Goal: Task Accomplishment & Management: Use online tool/utility

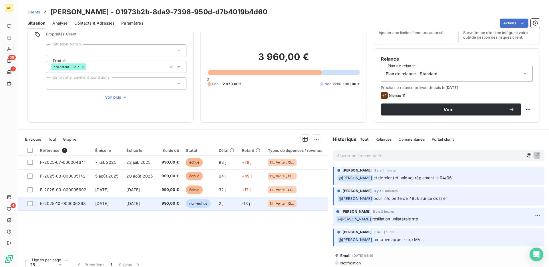
scroll to position [32, 0]
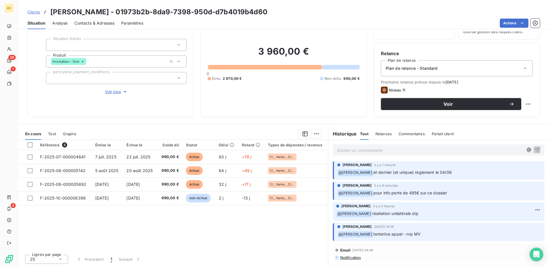
click at [54, 132] on span "Tout" at bounding box center [52, 133] width 8 height 5
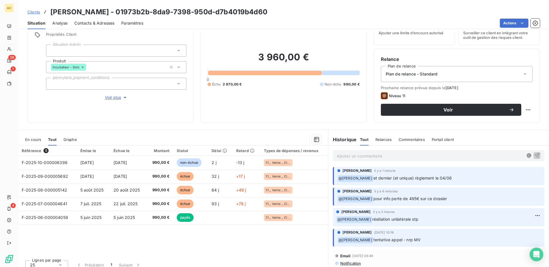
scroll to position [25, 0]
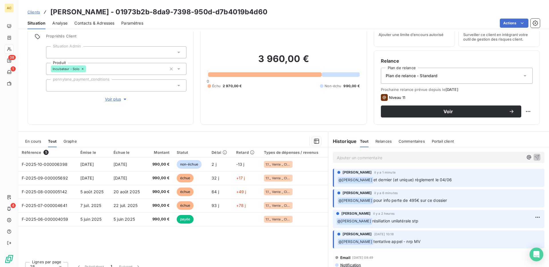
click at [111, 96] on span "Voir plus" at bounding box center [116, 99] width 23 height 6
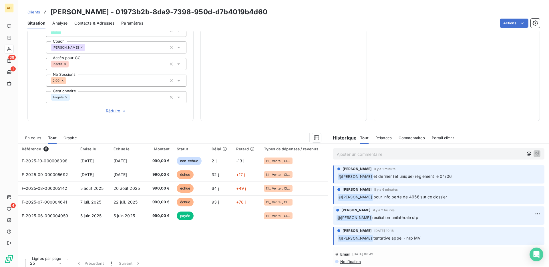
scroll to position [199, 0]
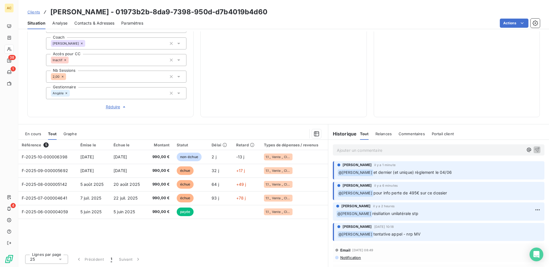
click at [364, 148] on p "Ajouter un commentaire ﻿" at bounding box center [430, 150] width 186 height 7
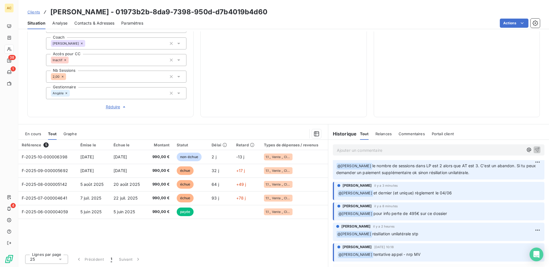
scroll to position [0, 0]
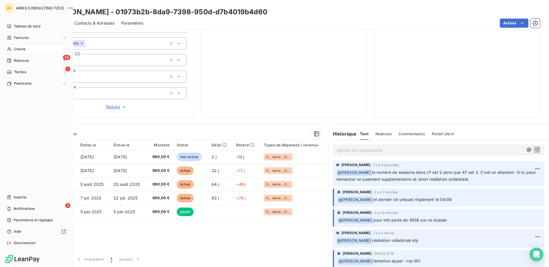
click at [18, 48] on span "Clients" at bounding box center [19, 49] width 11 height 5
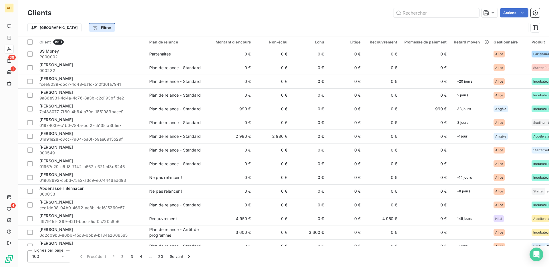
click at [67, 28] on html "AC 38 1 4 Clients Actions Trier Filtrer Client 1991 Plan de relance Montant d'e…" at bounding box center [274, 133] width 549 height 267
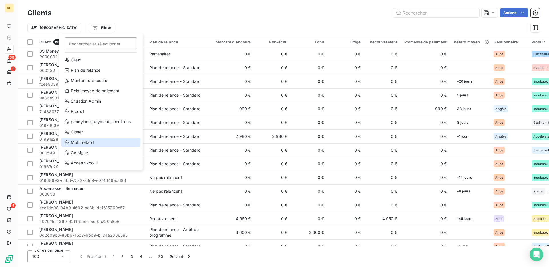
scroll to position [72, 0]
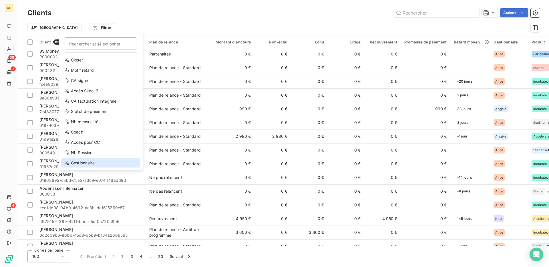
click at [80, 162] on div "Gestionnaire" at bounding box center [100, 162] width 79 height 9
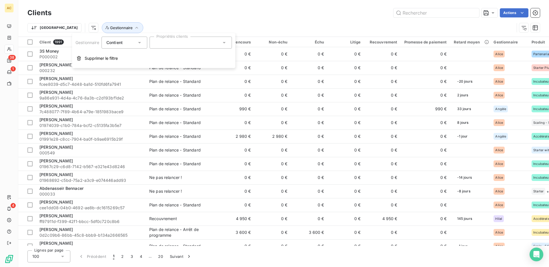
click at [133, 41] on div "Contient" at bounding box center [121, 43] width 30 height 8
click at [129, 66] on span "Ne contient pas" at bounding box center [128, 66] width 31 height 5
click at [179, 43] on div at bounding box center [190, 43] width 82 height 12
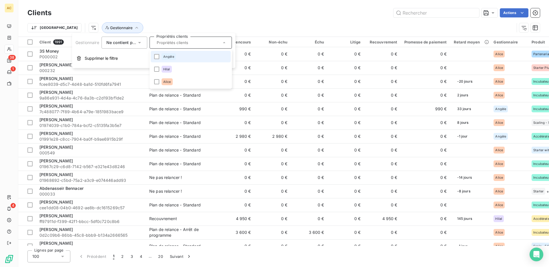
click at [175, 59] on div "Angèle" at bounding box center [168, 56] width 14 height 7
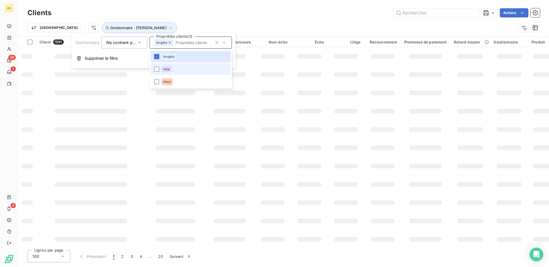
click at [160, 70] on li "Hilal" at bounding box center [191, 68] width 80 height 11
click at [158, 85] on li "Alice" at bounding box center [191, 81] width 80 height 11
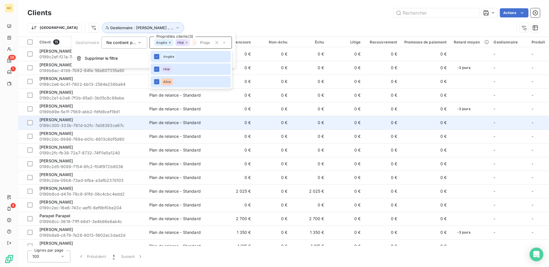
click at [150, 128] on td "Plan de relance - Standard" at bounding box center [175, 123] width 59 height 14
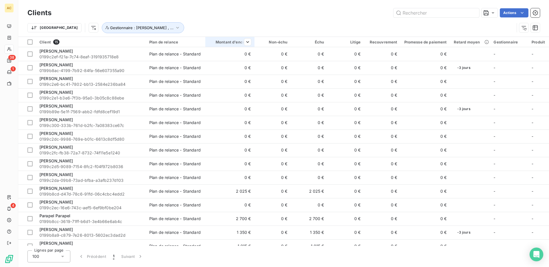
click at [226, 38] on th "Montant d'encours" at bounding box center [229, 42] width 49 height 10
click at [238, 51] on div "Trier par ordre croissant" at bounding box center [216, 54] width 68 height 13
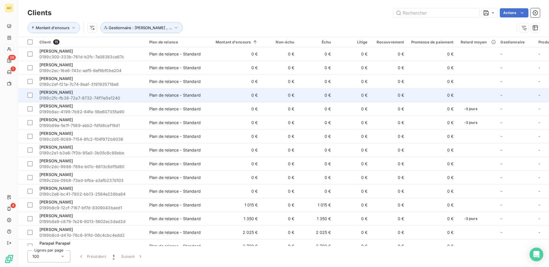
scroll to position [10, 0]
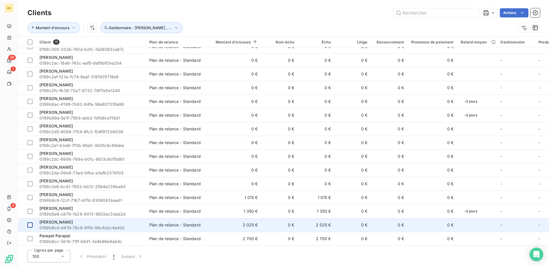
click at [31, 222] on div at bounding box center [29, 224] width 5 height 5
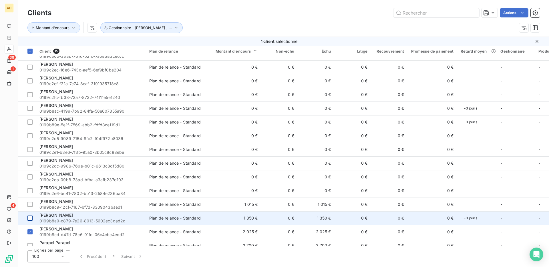
scroll to position [19, 0]
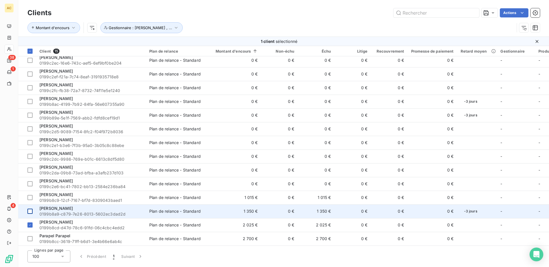
click at [30, 206] on td at bounding box center [27, 211] width 18 height 14
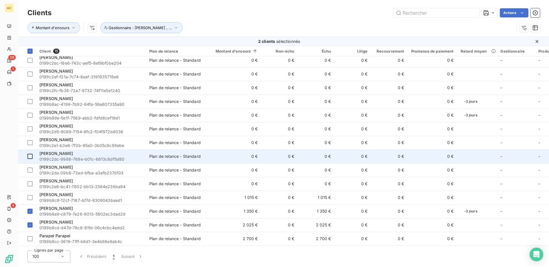
click at [30, 154] on div at bounding box center [29, 156] width 5 height 5
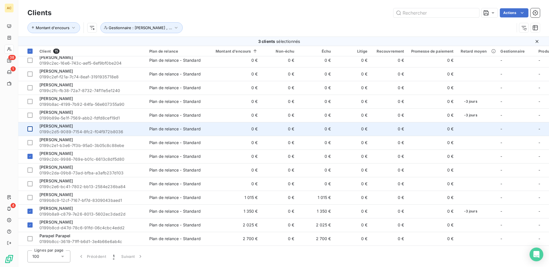
click at [28, 126] on div at bounding box center [29, 128] width 5 height 5
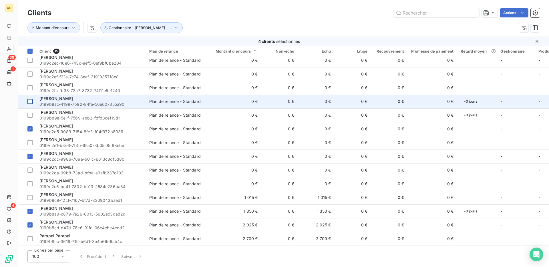
click at [29, 99] on div at bounding box center [29, 101] width 5 height 5
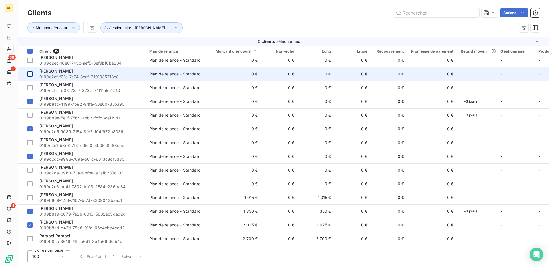
click at [31, 69] on td at bounding box center [27, 74] width 18 height 14
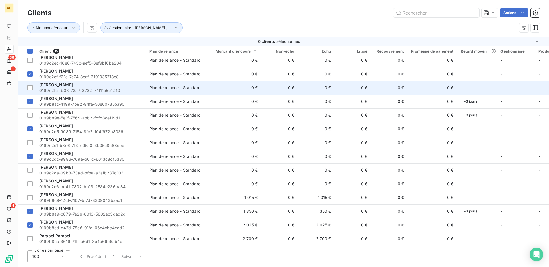
scroll to position [0, 0]
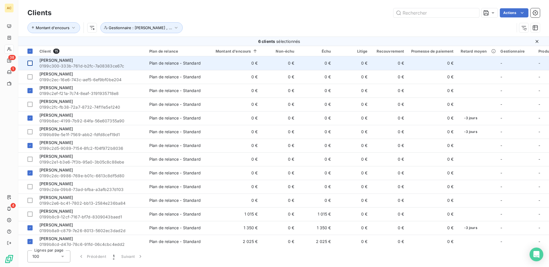
click at [31, 61] on div at bounding box center [29, 63] width 5 height 5
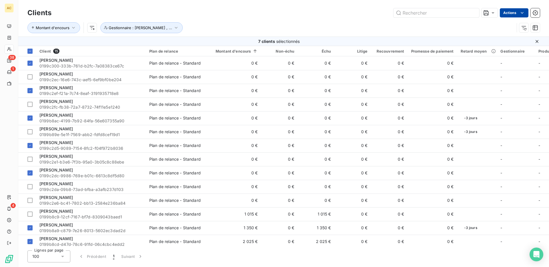
click at [515, 12] on html "AC 38 1 4 Clients Actions Montant d'encours Gestionnaire : [PERSON_NAME] , ... …" at bounding box center [274, 133] width 549 height 267
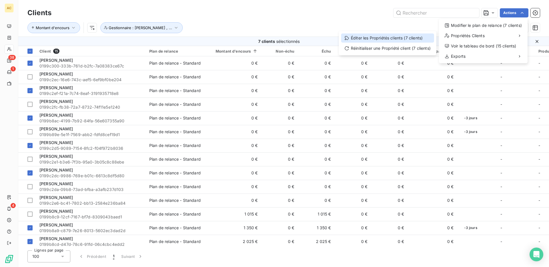
click at [414, 41] on div "Éditer les Propriétés clients (7 clients)" at bounding box center [387, 37] width 93 height 9
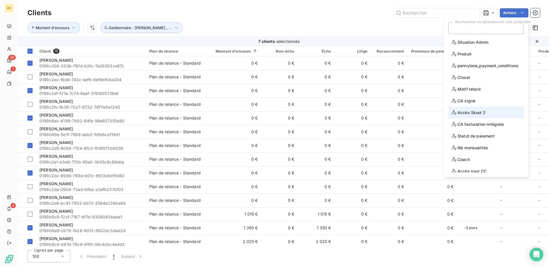
scroll to position [28, 0]
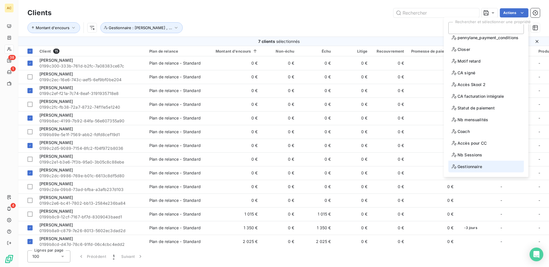
click at [467, 165] on span "Gestionnaire" at bounding box center [466, 166] width 30 height 7
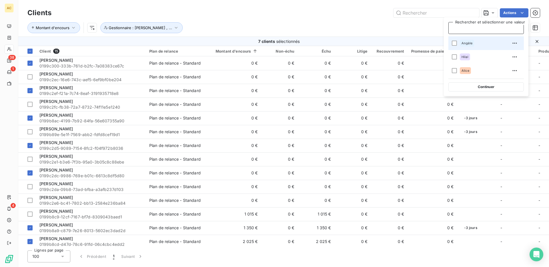
click at [460, 44] on div "Angèle" at bounding box center [466, 43] width 14 height 7
click at [291, 23] on div "Montant d'encours Gestionnaire : [PERSON_NAME] , ..." at bounding box center [270, 27] width 487 height 11
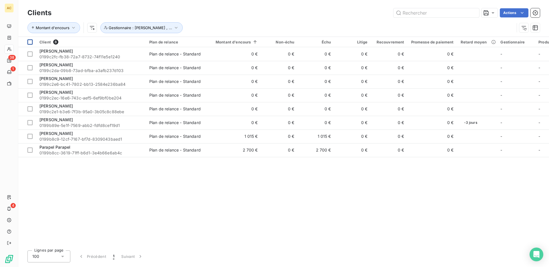
click at [30, 41] on div at bounding box center [29, 41] width 5 height 5
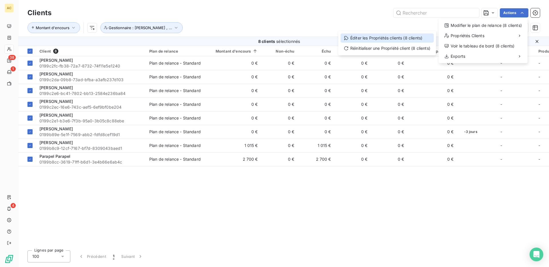
click at [381, 36] on div "Éditer les Propriétés clients (8 clients)" at bounding box center [386, 37] width 93 height 9
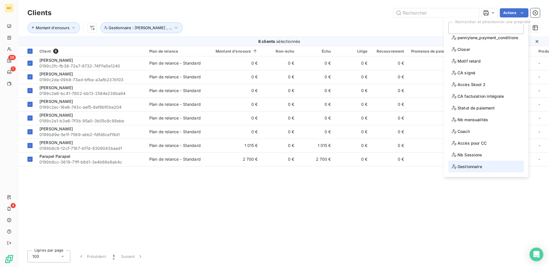
click at [472, 165] on span "Gestionnaire" at bounding box center [466, 166] width 30 height 7
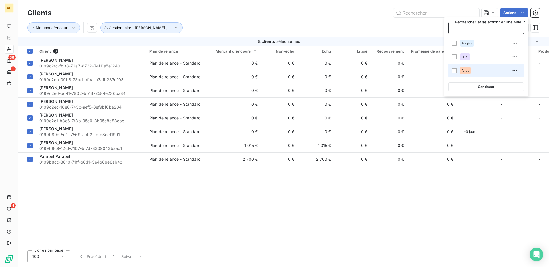
click at [464, 68] on div "Alice" at bounding box center [464, 70] width 11 height 7
click at [349, 19] on div "Montant d'encours Gestionnaire : [PERSON_NAME] , ..." at bounding box center [283, 28] width 512 height 18
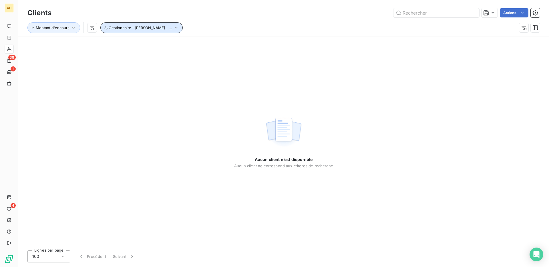
click at [127, 30] on button "Gestionnaire : [PERSON_NAME] , ..." at bounding box center [141, 27] width 82 height 11
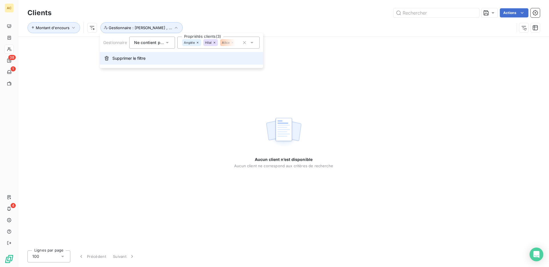
click at [125, 56] on span "Supprimer le filtre" at bounding box center [128, 58] width 33 height 6
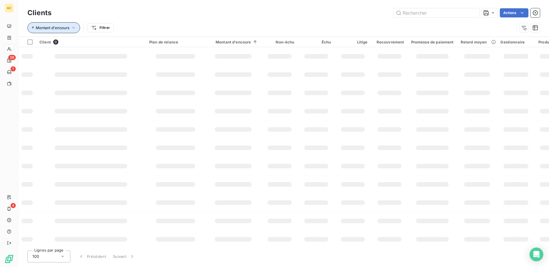
click at [57, 23] on button "Montant d'encours" at bounding box center [53, 27] width 53 height 11
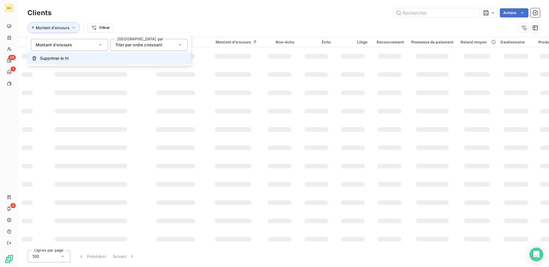
click at [61, 61] on span "Supprimer le tri" at bounding box center [54, 58] width 29 height 6
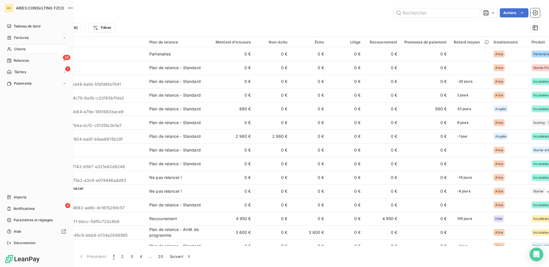
click at [27, 49] on div "Clients" at bounding box center [37, 49] width 64 height 9
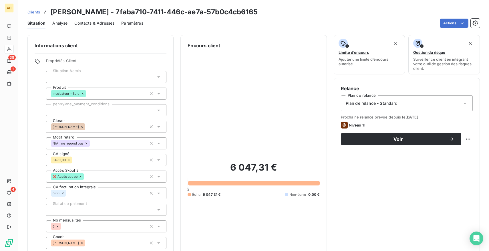
scroll to position [215, 0]
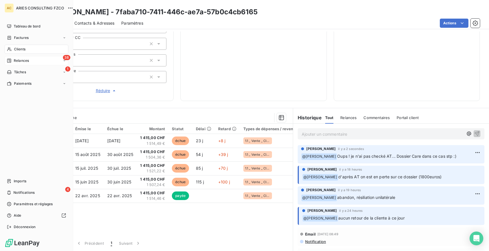
click at [15, 62] on span "Relances" at bounding box center [21, 60] width 15 height 5
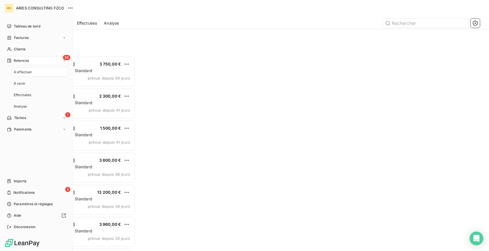
click at [36, 73] on div "À effectuer" at bounding box center [39, 71] width 57 height 9
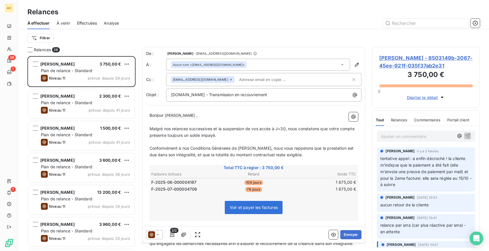
scroll to position [195, 108]
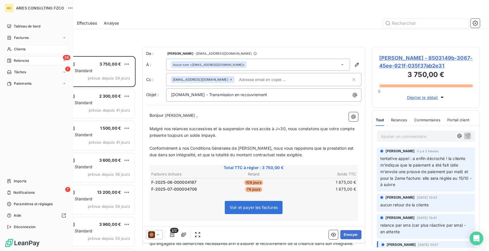
click at [14, 47] on span "Clients" at bounding box center [19, 49] width 11 height 5
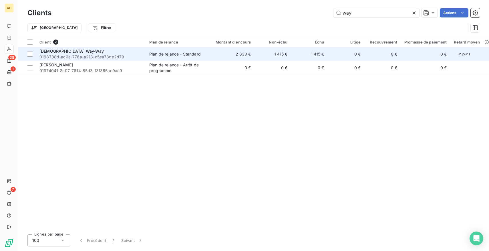
type input "way"
click at [226, 59] on td "2 830 €" at bounding box center [229, 54] width 49 height 14
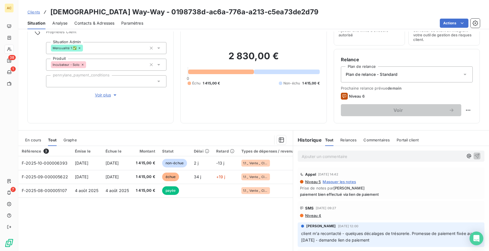
scroll to position [35, 0]
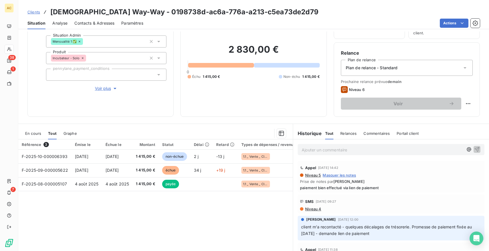
click at [35, 11] on span "Clients" at bounding box center [33, 12] width 13 height 5
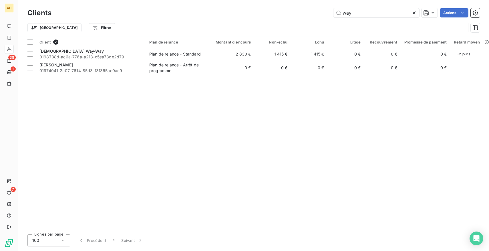
drag, startPoint x: 357, startPoint y: 13, endPoint x: 297, endPoint y: 2, distance: 60.1
click at [298, 2] on div "Clients way Actions Trier Filtrer" at bounding box center [253, 18] width 470 height 37
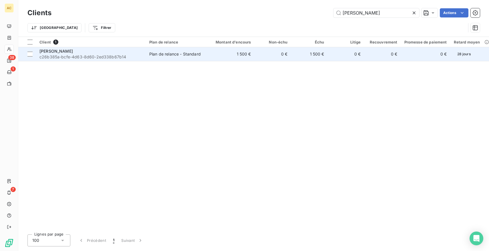
type input "attali"
click at [153, 54] on div "Plan de relance - Standard" at bounding box center [174, 54] width 51 height 6
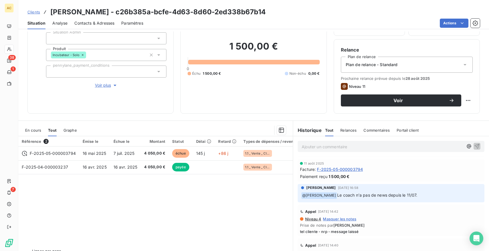
scroll to position [164, 0]
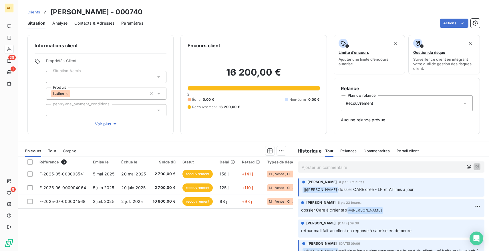
click at [342, 168] on p "Ajouter un commentaire ﻿" at bounding box center [381, 166] width 161 height 7
click at [102, 125] on span "Voir plus" at bounding box center [106, 124] width 23 height 6
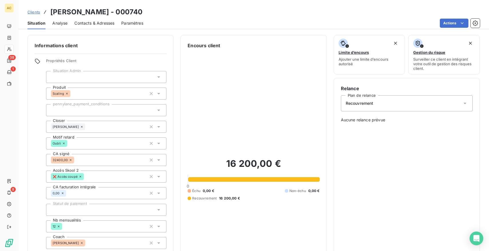
click at [102, 125] on div "Amine Lemanaa" at bounding box center [106, 127] width 120 height 12
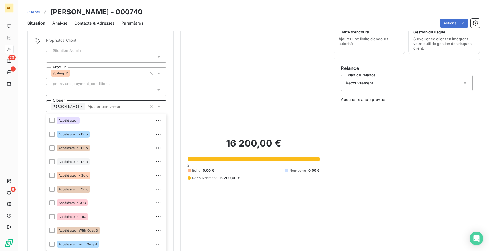
scroll to position [82, 0]
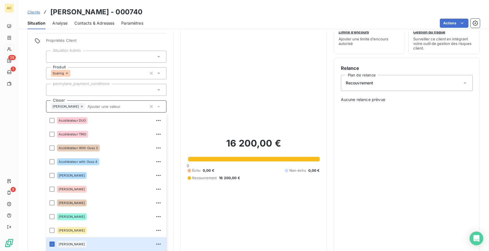
click at [182, 106] on div "Encours client 16 200,00 € 0 Échu 0,00 € Non-échu 0,00 € Recouvrement 16 200,00…" at bounding box center [253, 155] width 146 height 281
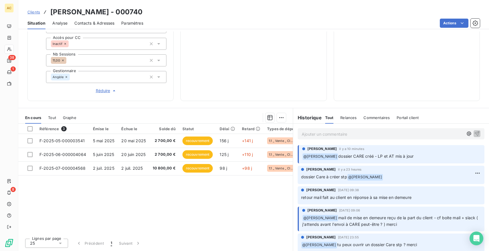
scroll to position [211, 0]
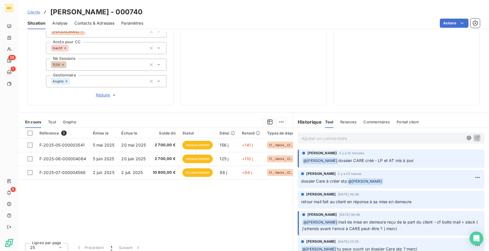
click at [53, 121] on span "Tout" at bounding box center [52, 121] width 8 height 5
